Goal: Information Seeking & Learning: Learn about a topic

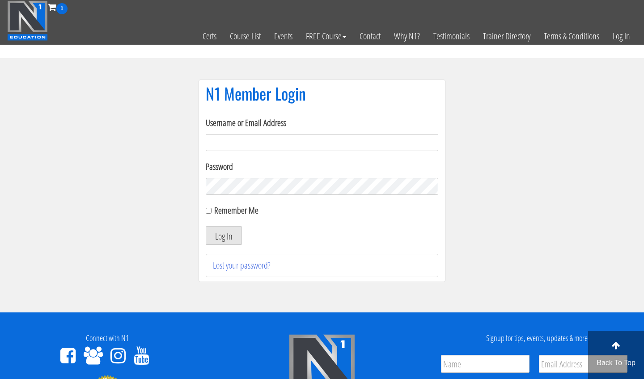
type input "[EMAIL_ADDRESS][DOMAIN_NAME]"
click at [223, 236] on button "Log In" at bounding box center [224, 235] width 36 height 19
click at [236, 234] on button "Log In" at bounding box center [224, 235] width 36 height 19
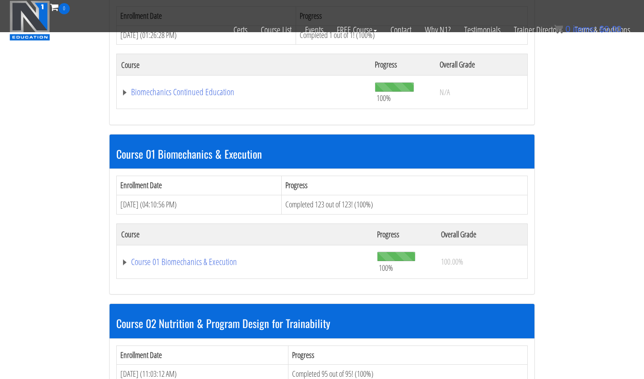
scroll to position [169, 0]
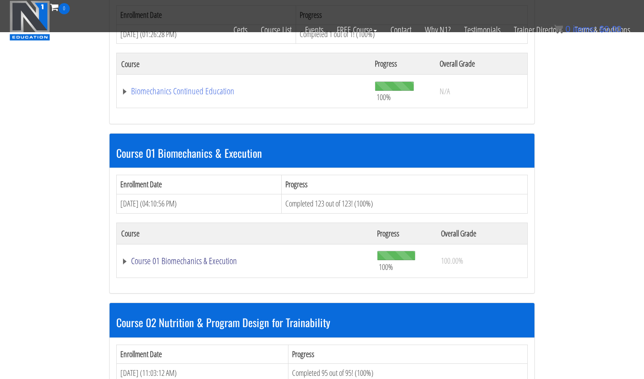
click at [205, 258] on link "Course 01 Biomechanics & Execution" at bounding box center [244, 261] width 247 height 9
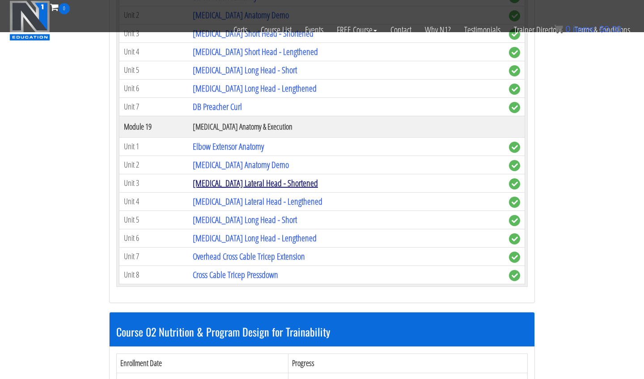
scroll to position [2828, 0]
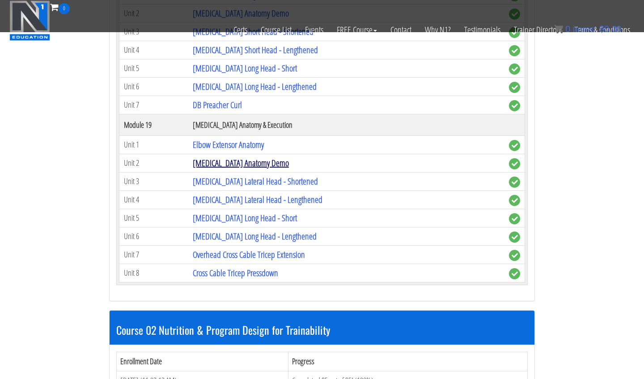
click at [227, 162] on link "[MEDICAL_DATA] Anatomy Demo" at bounding box center [241, 163] width 96 height 12
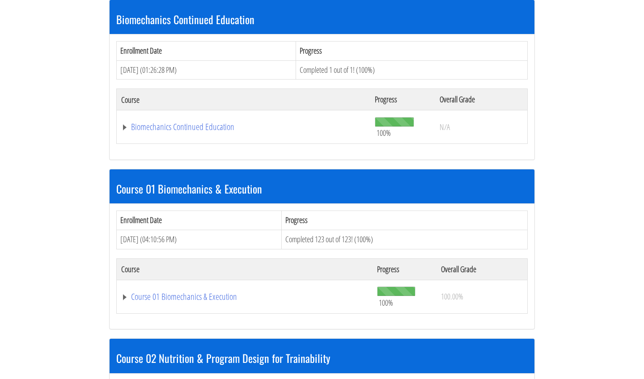
scroll to position [222, 0]
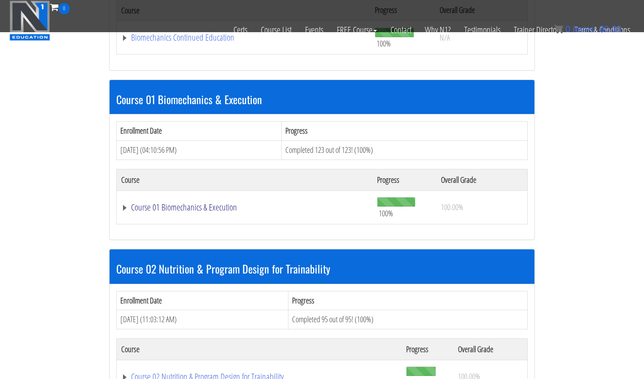
click at [235, 203] on link "Course 01 Biomechanics & Execution" at bounding box center [244, 207] width 247 height 9
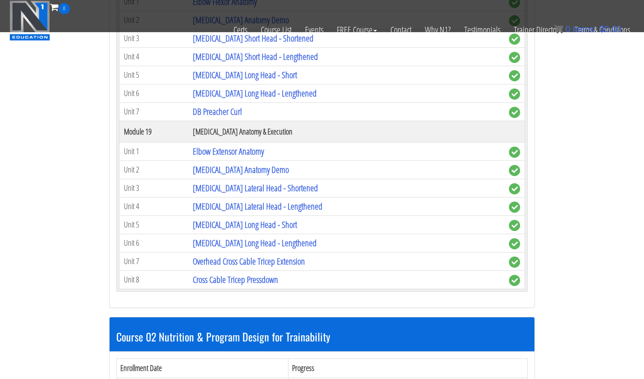
scroll to position [2758, 0]
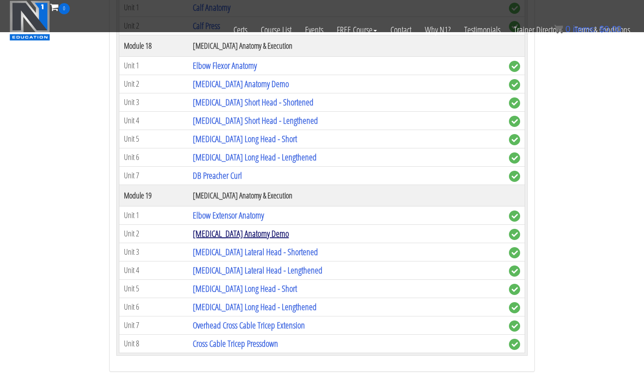
click at [228, 229] on link "[MEDICAL_DATA] Anatomy Demo" at bounding box center [241, 233] width 96 height 12
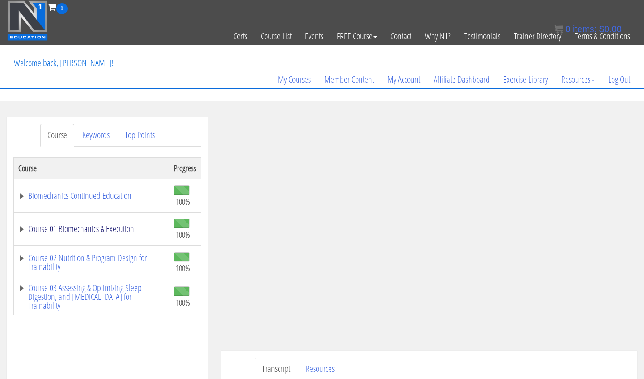
click at [104, 229] on link "Course 01 Biomechanics & Execution" at bounding box center [91, 228] width 147 height 9
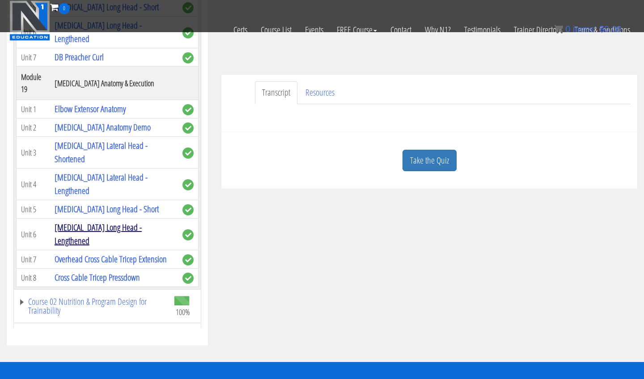
scroll to position [2857, 0]
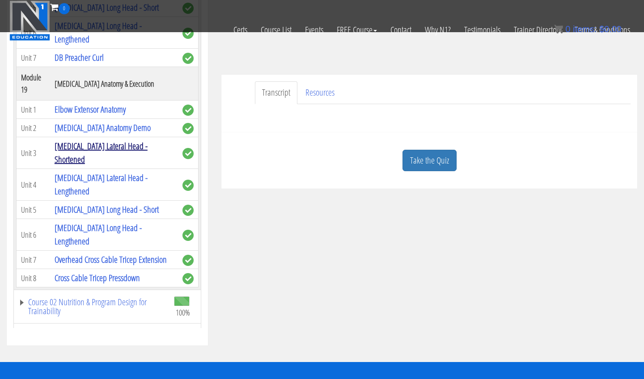
click at [126, 147] on link "[MEDICAL_DATA] Lateral Head - Shortened" at bounding box center [101, 152] width 93 height 25
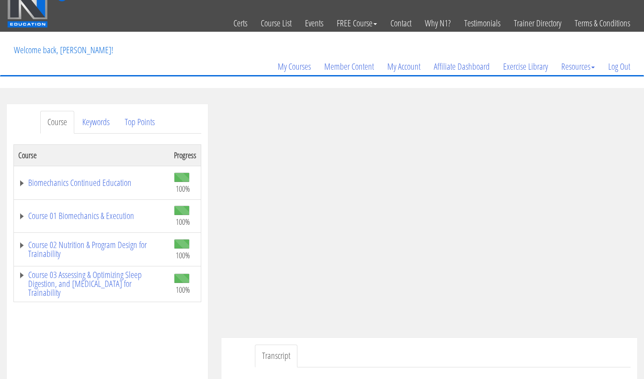
scroll to position [17, 0]
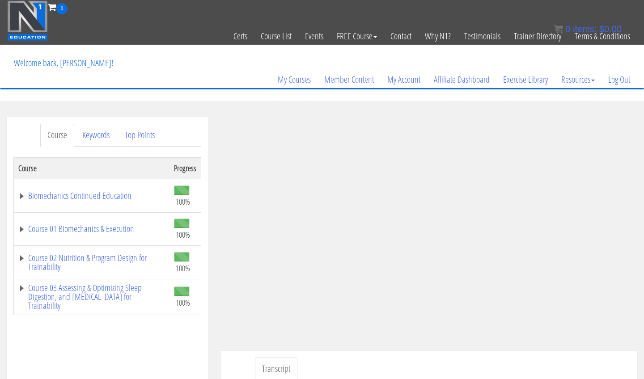
click at [55, 237] on td "Course 01 Biomechanics & Execution" at bounding box center [92, 229] width 156 height 34
click at [55, 232] on link "Course 01 Biomechanics & Execution" at bounding box center [91, 228] width 147 height 9
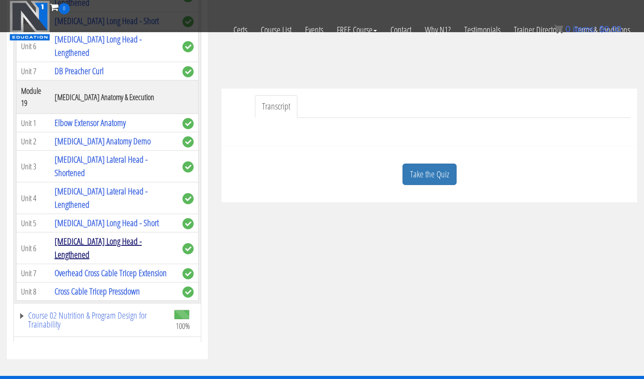
scroll to position [2857, 0]
click at [108, 185] on link "[MEDICAL_DATA] Lateral Head - Lengthened" at bounding box center [101, 197] width 93 height 25
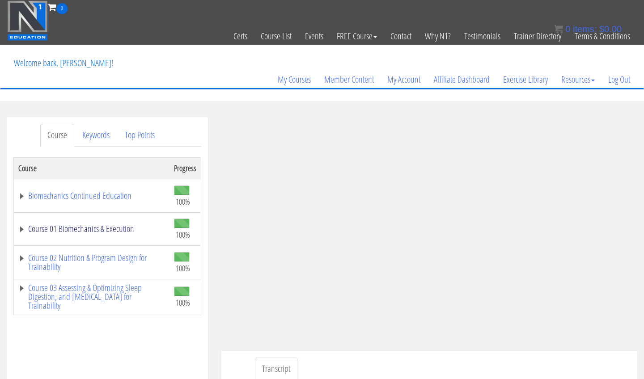
click at [117, 224] on link "Course 01 Biomechanics & Execution" at bounding box center [91, 228] width 147 height 9
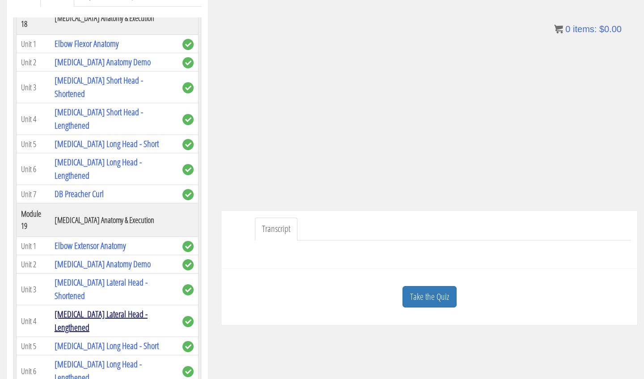
scroll to position [144, 0]
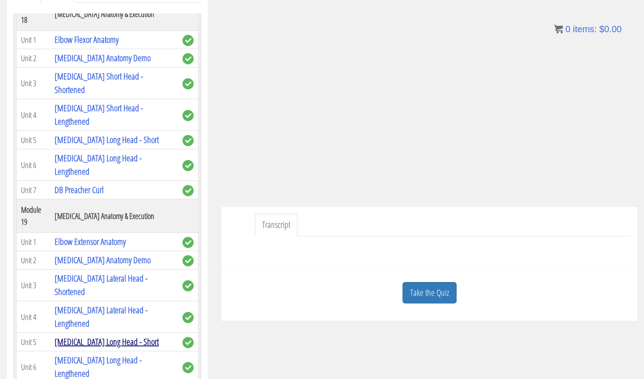
click at [107, 336] on link "[MEDICAL_DATA] Long Head - Short" at bounding box center [107, 342] width 104 height 12
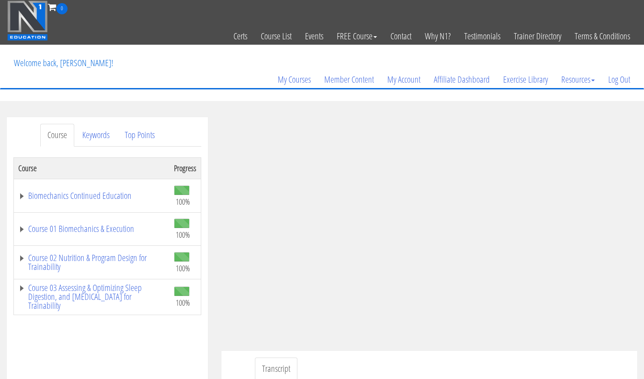
scroll to position [17, 0]
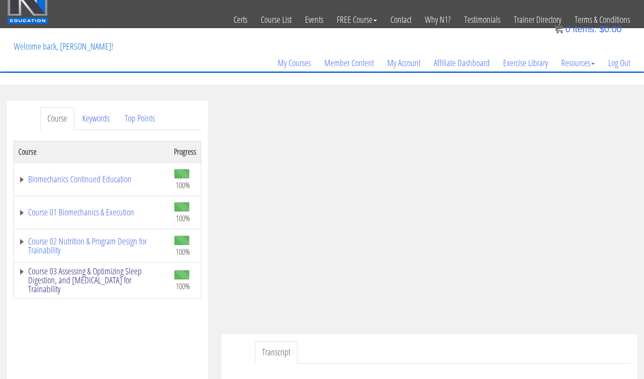
click at [67, 278] on link "Course 03 Assessing & Optimizing Sleep Digestion, and [MEDICAL_DATA] for Traina…" at bounding box center [91, 280] width 147 height 27
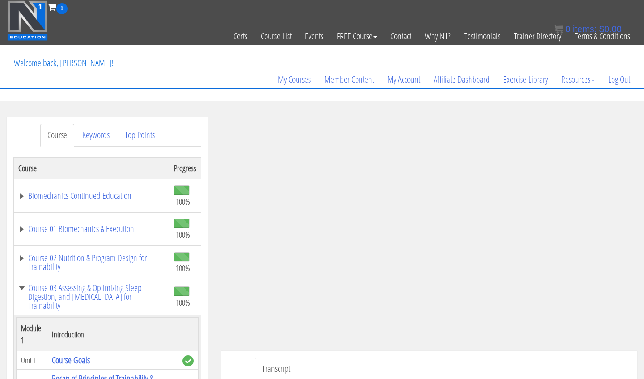
scroll to position [0, 0]
click at [92, 227] on link "Course 01 Biomechanics & Execution" at bounding box center [91, 228] width 147 height 9
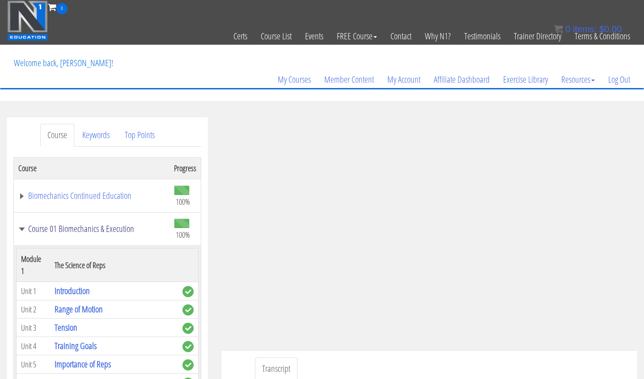
click at [53, 224] on link "Course 01 Biomechanics & Execution" at bounding box center [91, 228] width 147 height 9
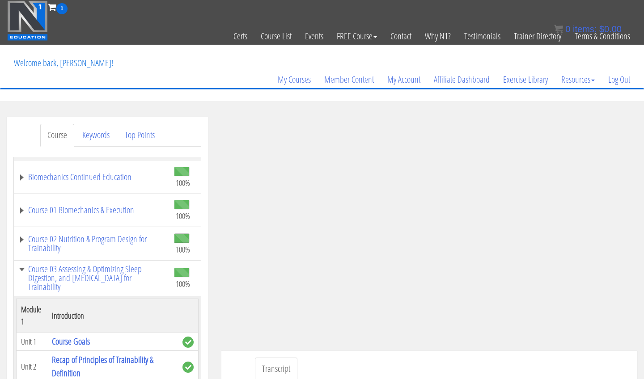
scroll to position [21, 0]
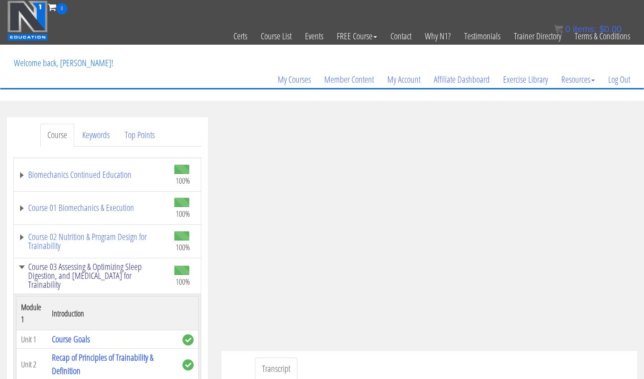
click at [61, 280] on link "Course 03 Assessing & Optimizing Sleep Digestion, and [MEDICAL_DATA] for Traina…" at bounding box center [91, 275] width 147 height 27
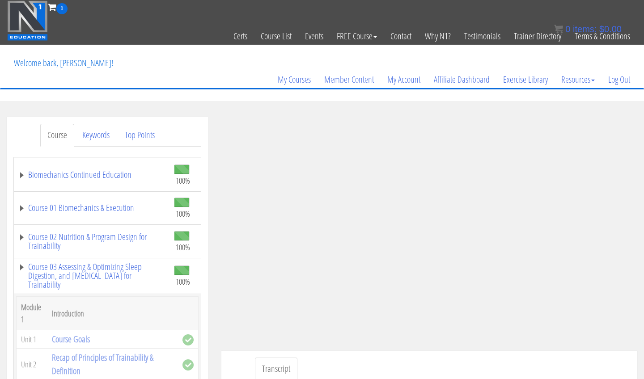
scroll to position [0, 0]
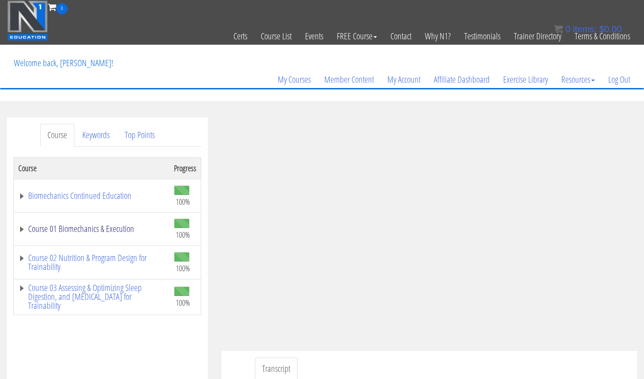
click at [67, 233] on link "Course 01 Biomechanics & Execution" at bounding box center [91, 228] width 147 height 9
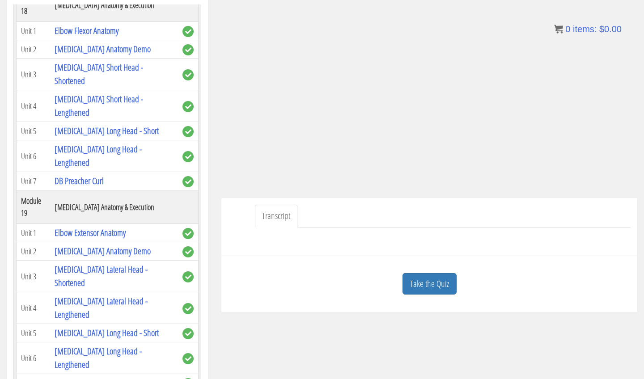
scroll to position [154, 0]
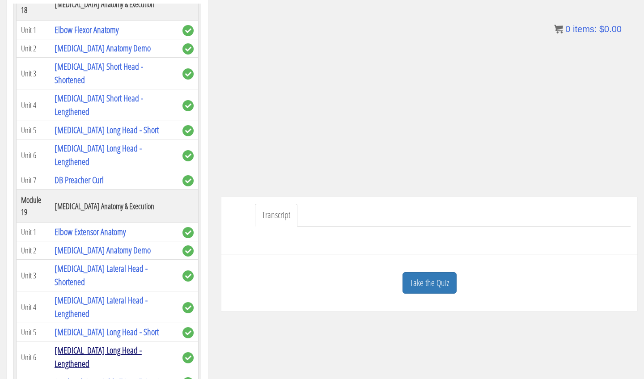
click at [110, 344] on link "[MEDICAL_DATA] Long Head - Lengthened" at bounding box center [98, 356] width 87 height 25
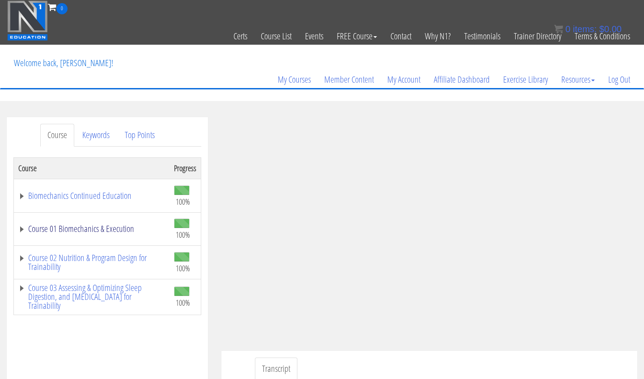
click at [122, 228] on link "Course 01 Biomechanics & Execution" at bounding box center [91, 228] width 147 height 9
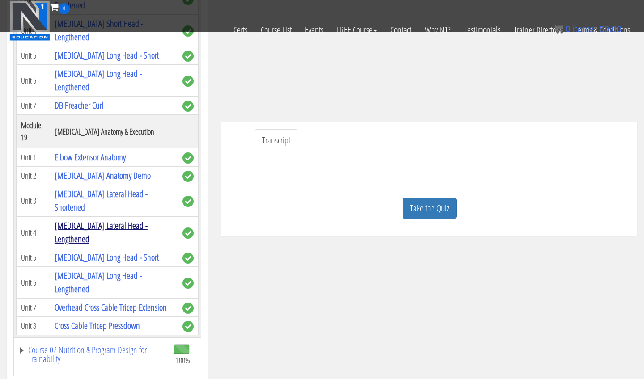
scroll to position [173, 0]
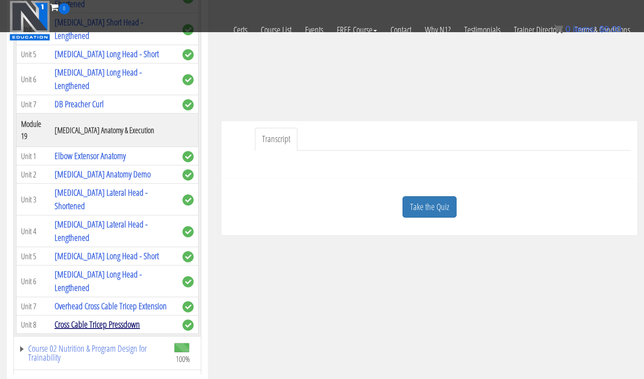
click at [129, 318] on link "Cross Cable Tricep Pressdown" at bounding box center [97, 324] width 85 height 12
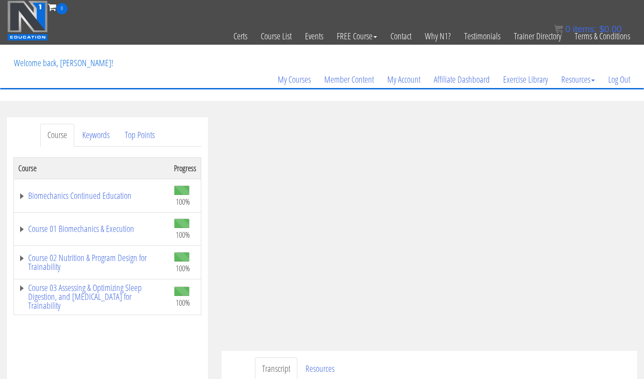
click at [578, 361] on ul "Transcript Resources" at bounding box center [442, 369] width 375 height 23
click at [608, 93] on link "Log Out" at bounding box center [618, 79] width 35 height 43
